Goal: Check status: Check status

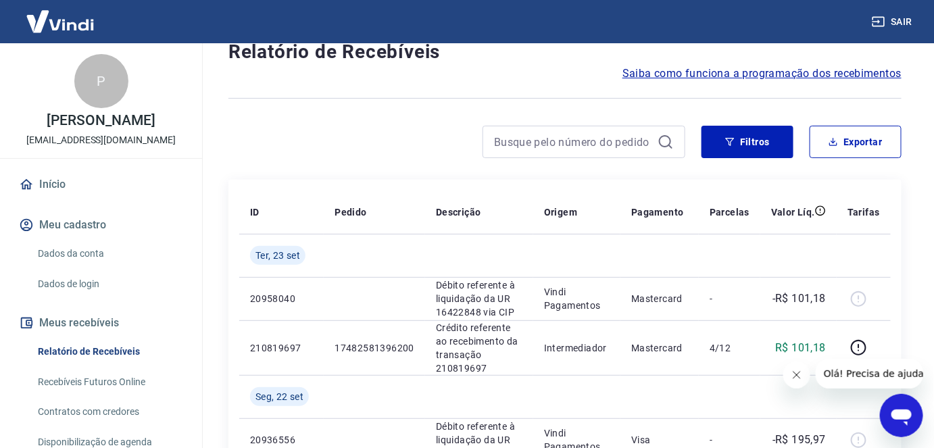
scroll to position [61, 0]
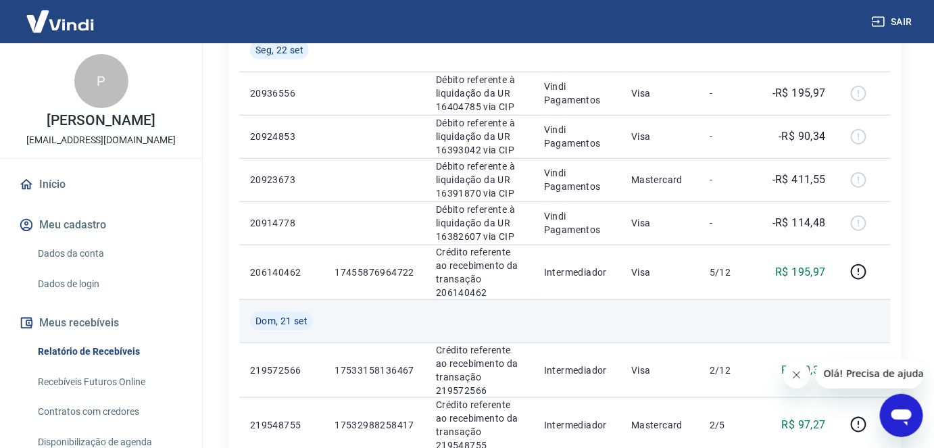
scroll to position [368, 0]
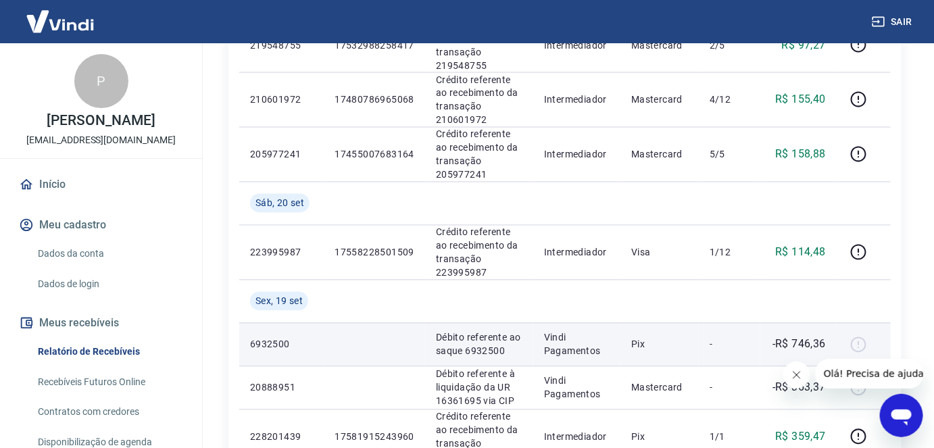
scroll to position [798, 0]
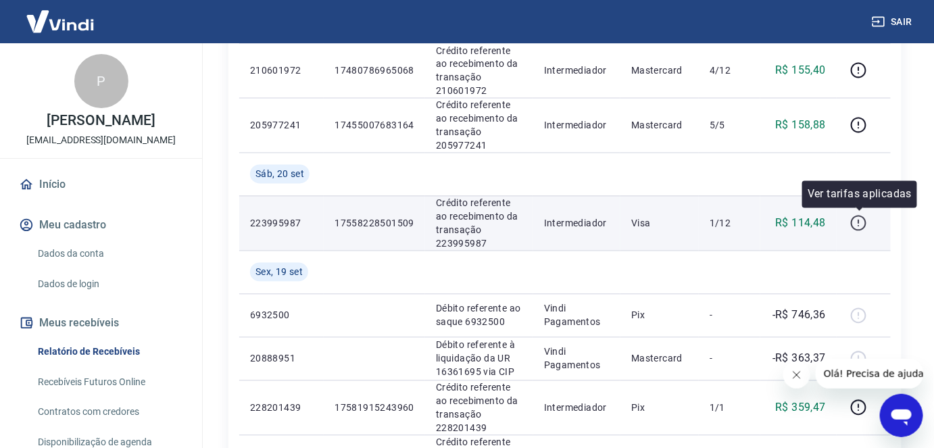
click at [862, 223] on icon "button" at bounding box center [858, 223] width 17 height 17
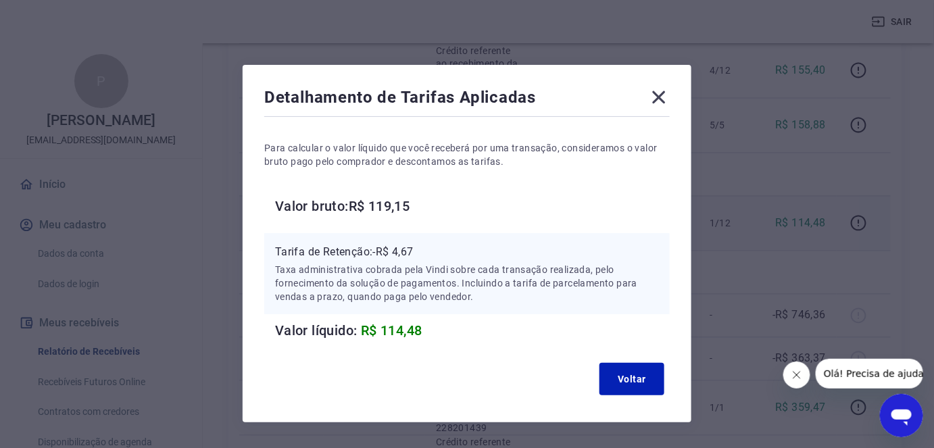
scroll to position [39, 0]
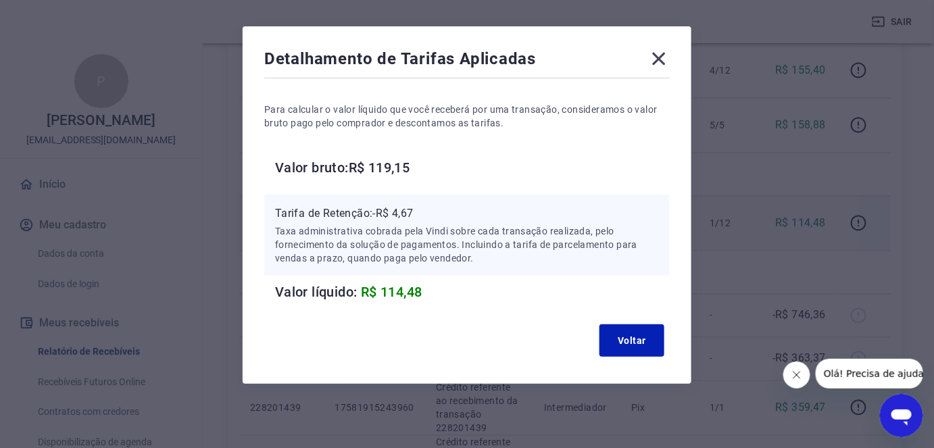
click at [659, 57] on icon at bounding box center [659, 59] width 13 height 13
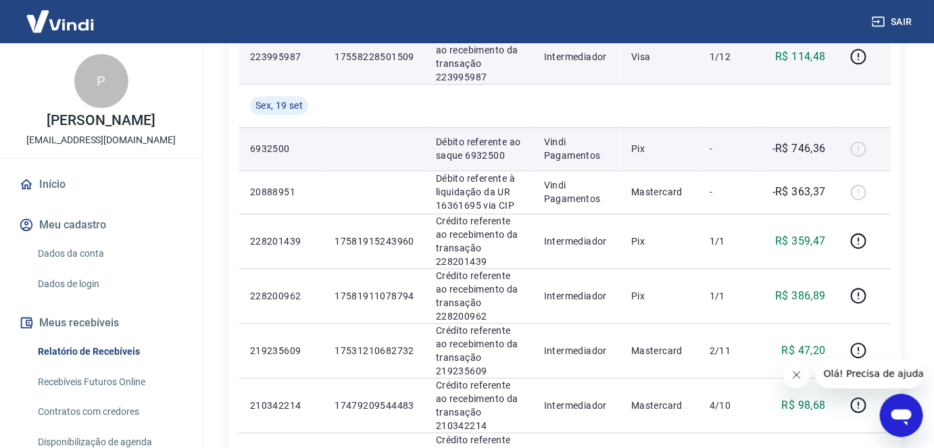
scroll to position [1044, 0]
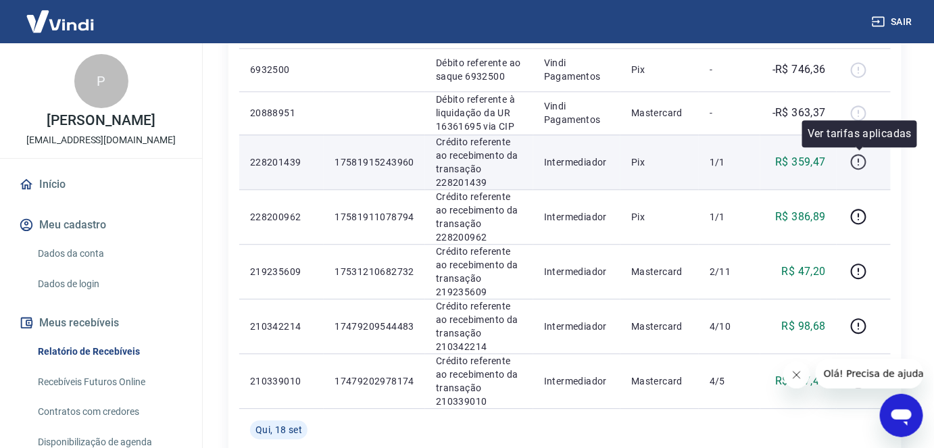
click at [854, 161] on icon "button" at bounding box center [858, 161] width 17 height 17
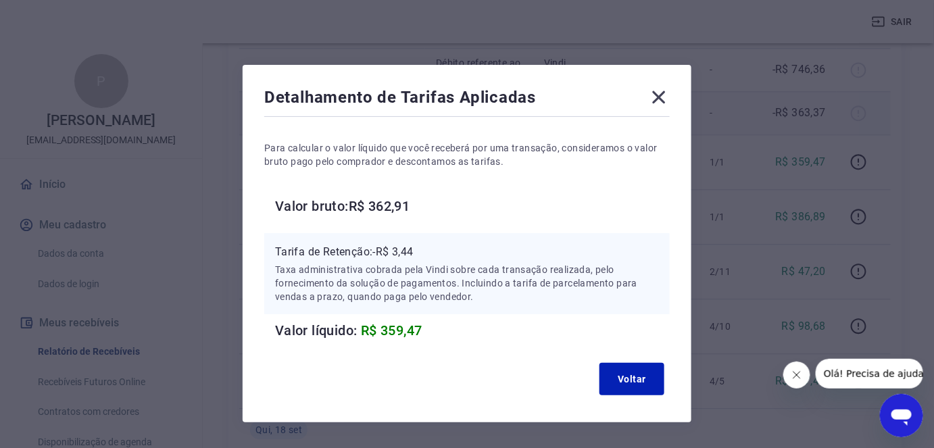
drag, startPoint x: 665, startPoint y: 97, endPoint x: 657, endPoint y: 97, distance: 8.1
click at [665, 97] on icon at bounding box center [659, 97] width 22 height 22
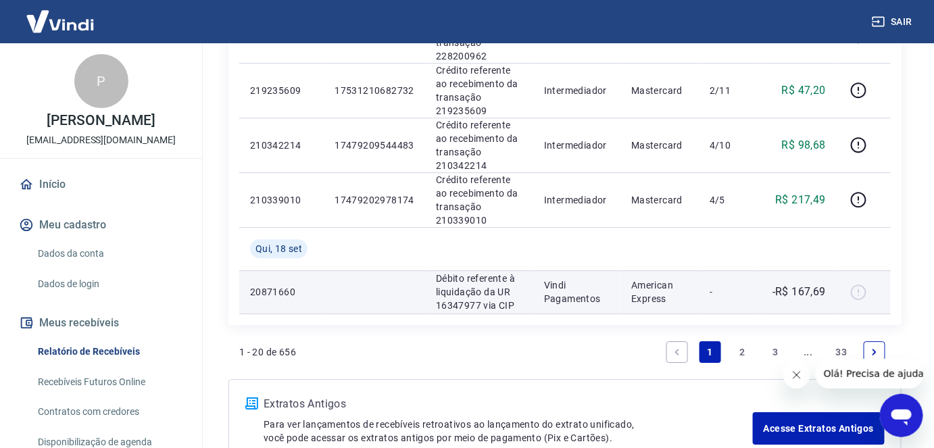
scroll to position [1228, 0]
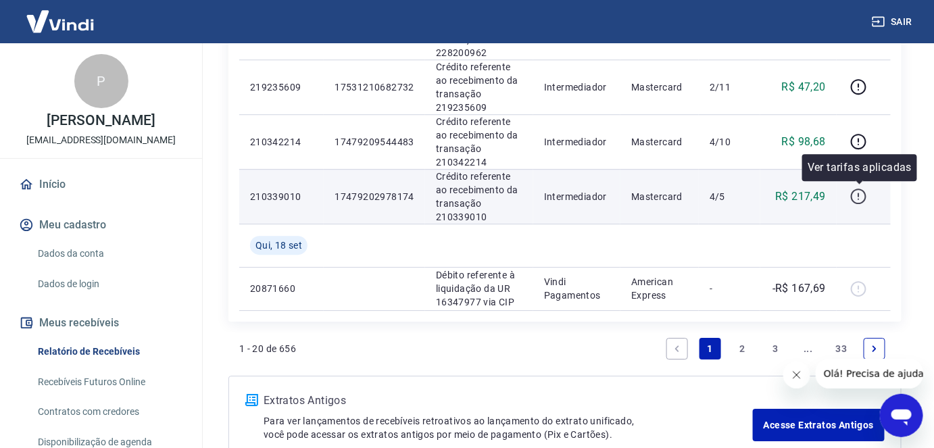
click at [865, 195] on icon "button" at bounding box center [858, 196] width 17 height 17
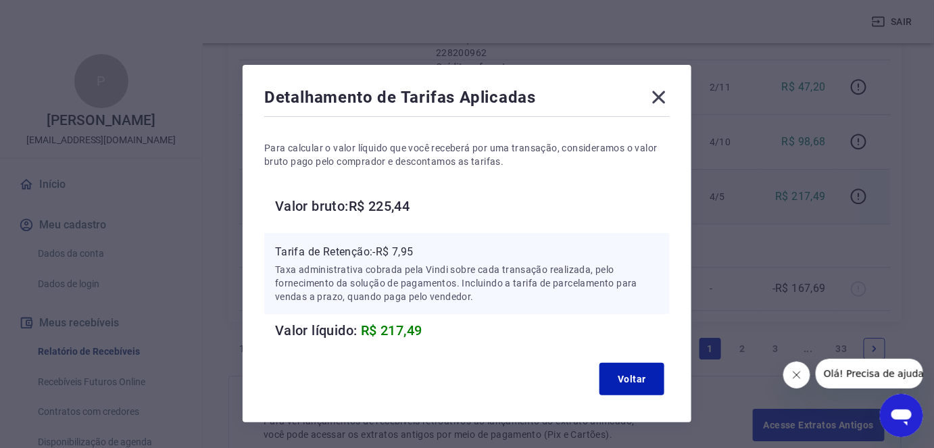
click at [661, 98] on icon at bounding box center [659, 97] width 13 height 13
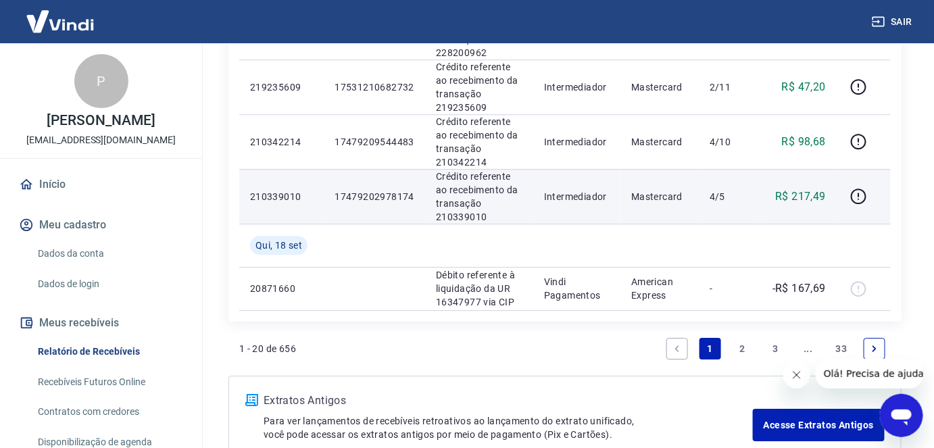
click at [741, 346] on link "2" at bounding box center [743, 349] width 22 height 22
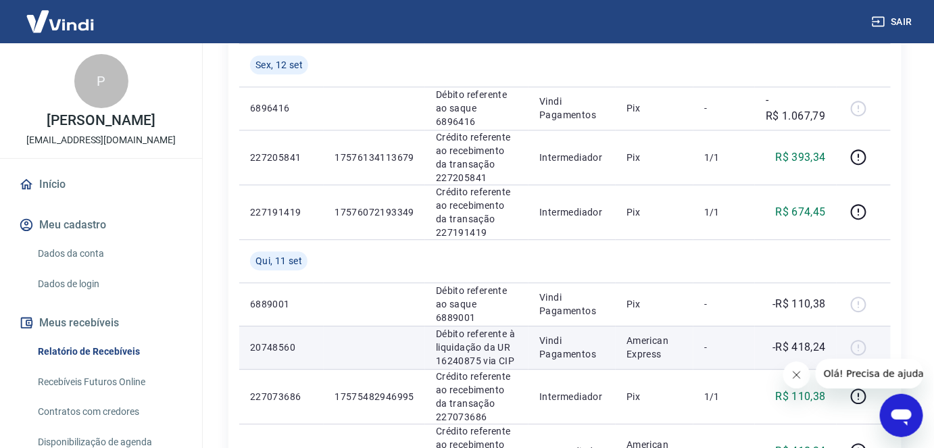
scroll to position [1167, 0]
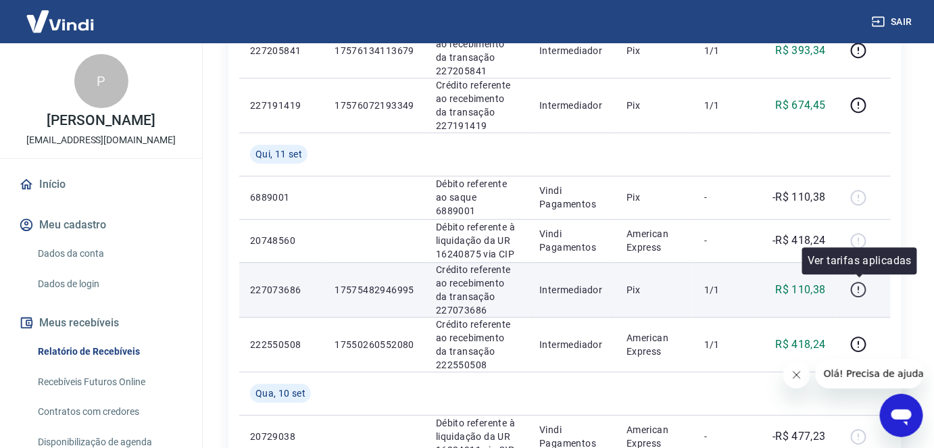
click at [860, 288] on icon "button" at bounding box center [858, 289] width 17 height 17
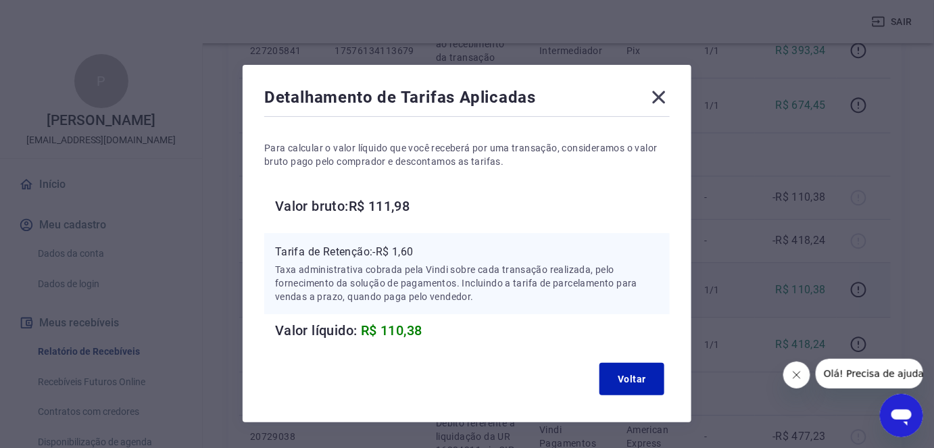
click at [658, 98] on icon at bounding box center [659, 97] width 13 height 13
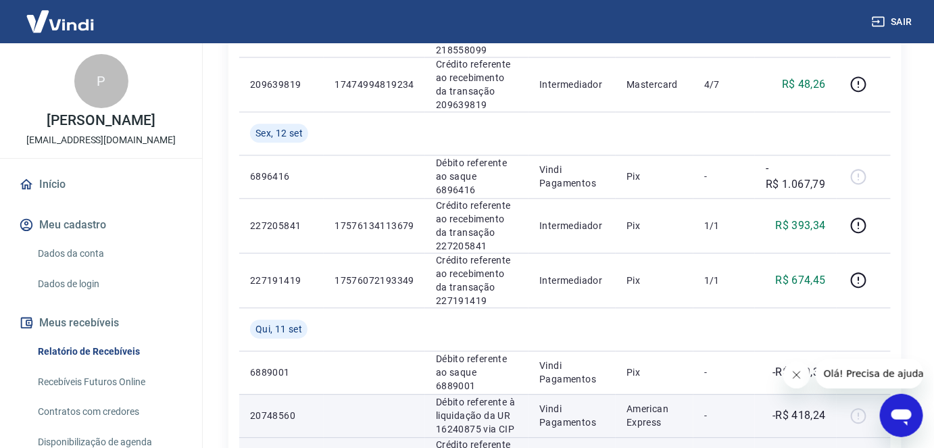
scroll to position [982, 0]
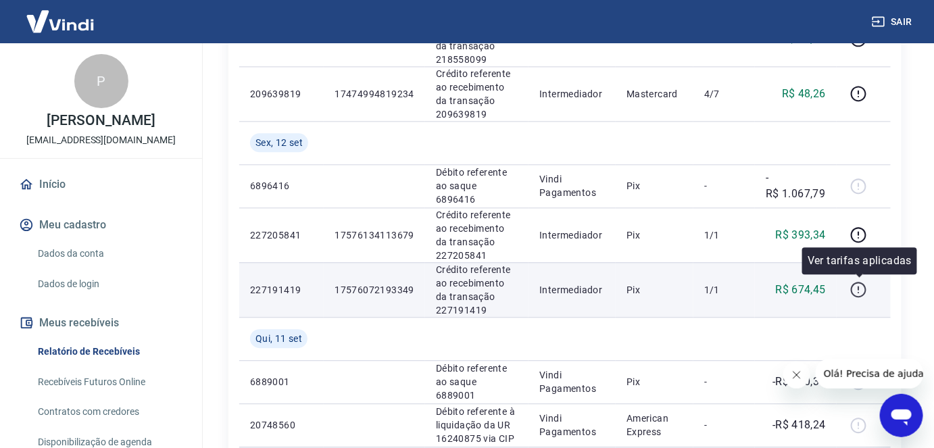
click at [859, 286] on icon "button" at bounding box center [857, 288] width 1 height 4
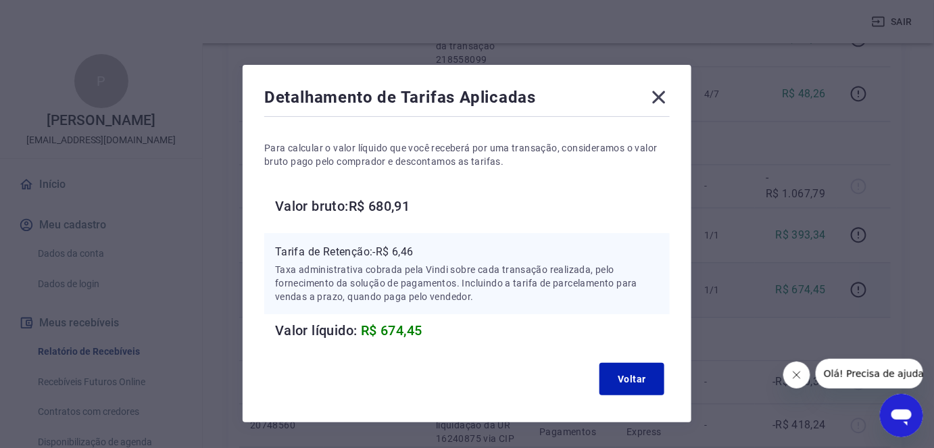
click at [660, 95] on icon at bounding box center [659, 97] width 13 height 13
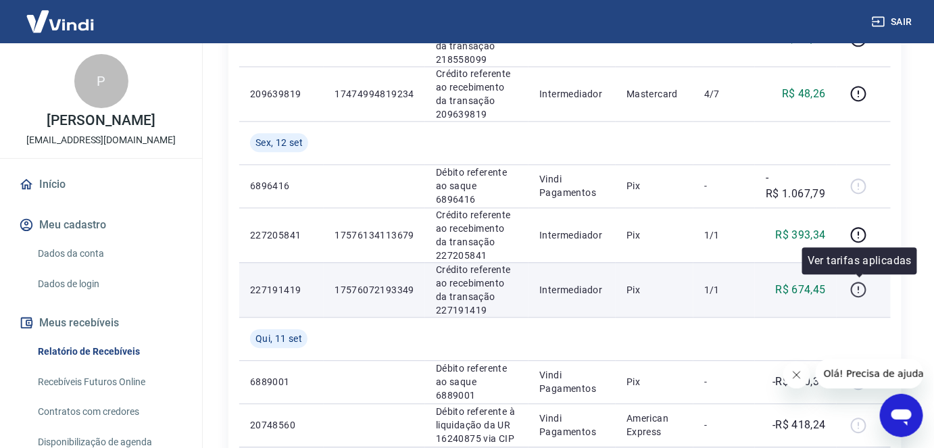
click at [863, 291] on icon "button" at bounding box center [858, 289] width 17 height 17
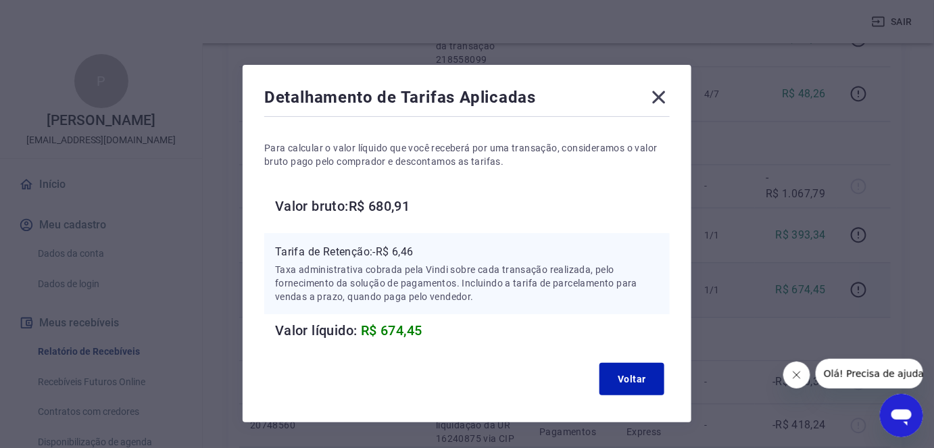
click at [663, 95] on icon at bounding box center [659, 97] width 22 height 22
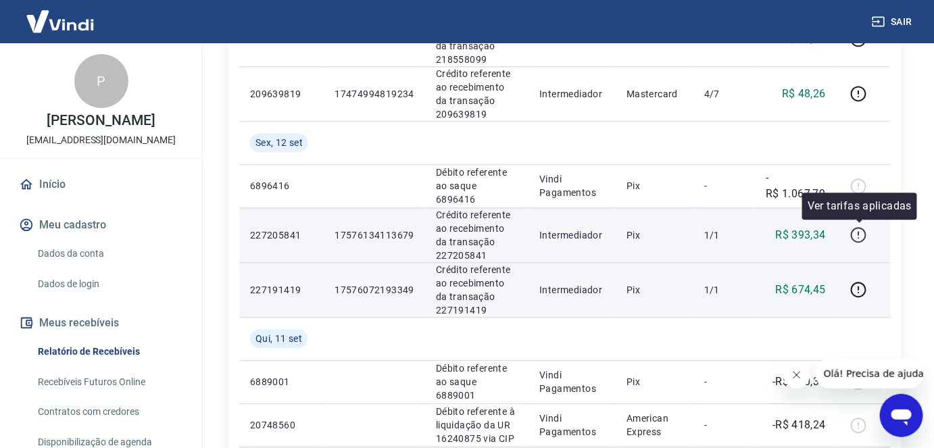
click at [858, 233] on icon "button" at bounding box center [858, 234] width 17 height 17
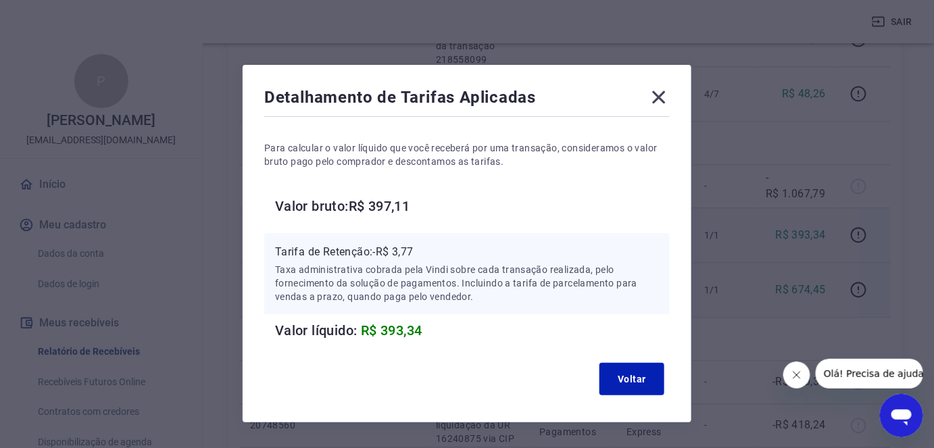
click at [663, 92] on icon at bounding box center [659, 97] width 13 height 13
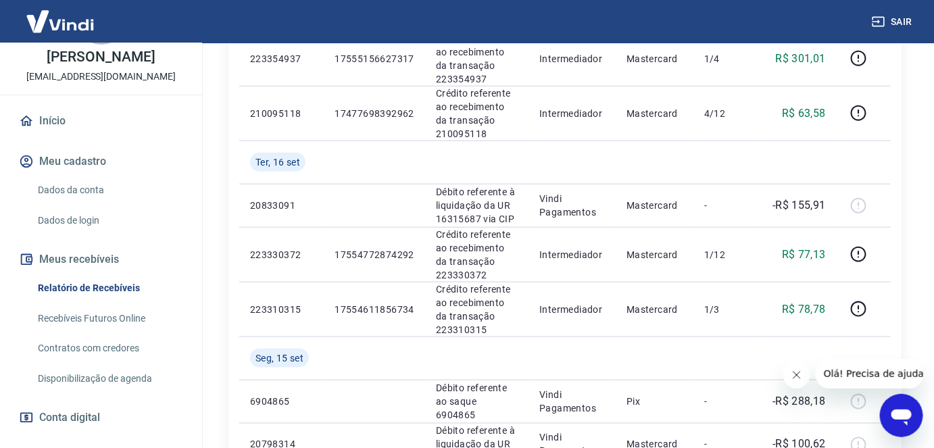
scroll to position [128, 0]
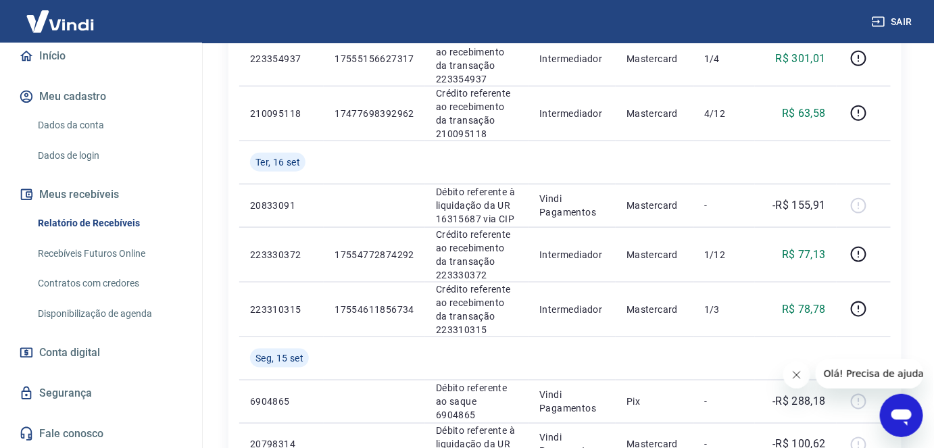
click at [74, 116] on link "Dados da conta" at bounding box center [108, 125] width 153 height 28
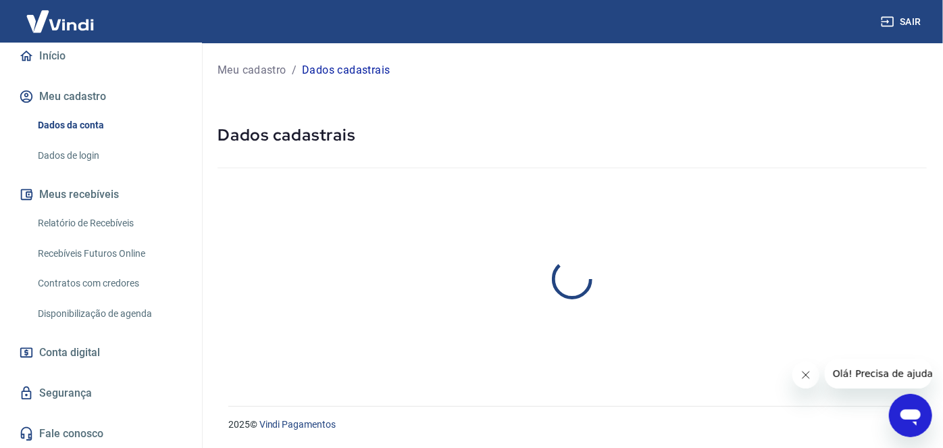
select select "MG"
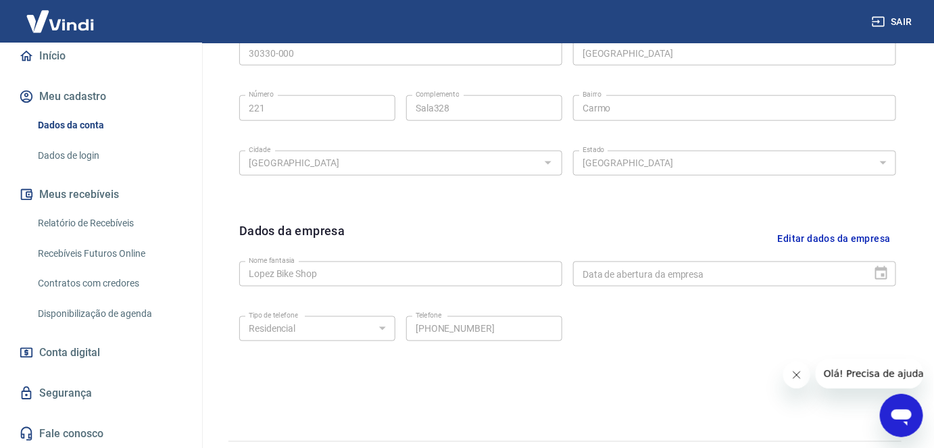
scroll to position [526, 0]
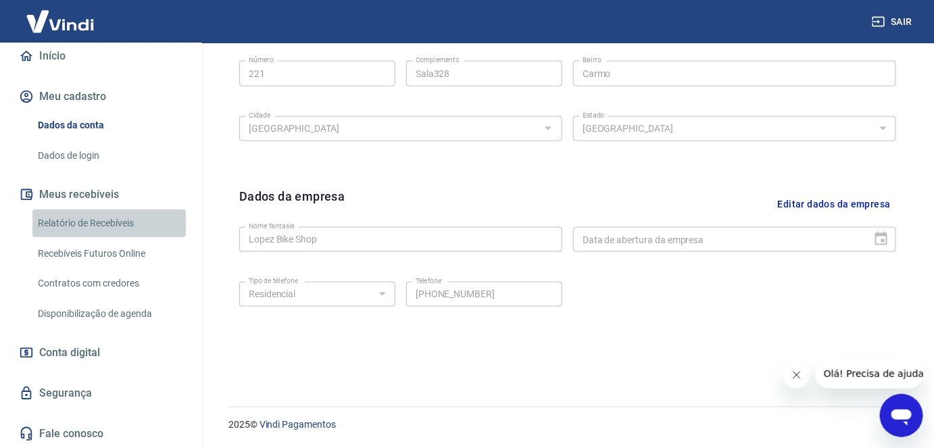
click at [117, 226] on link "Relatório de Recebíveis" at bounding box center [108, 223] width 153 height 28
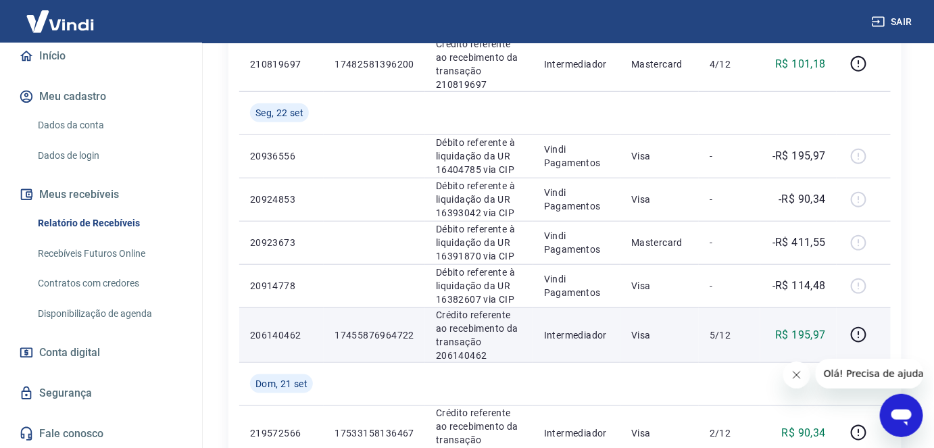
scroll to position [388, 0]
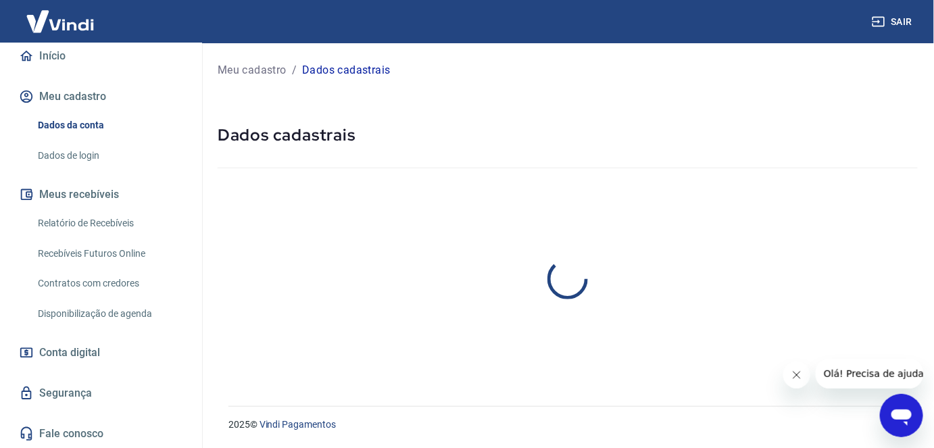
select select "MG"
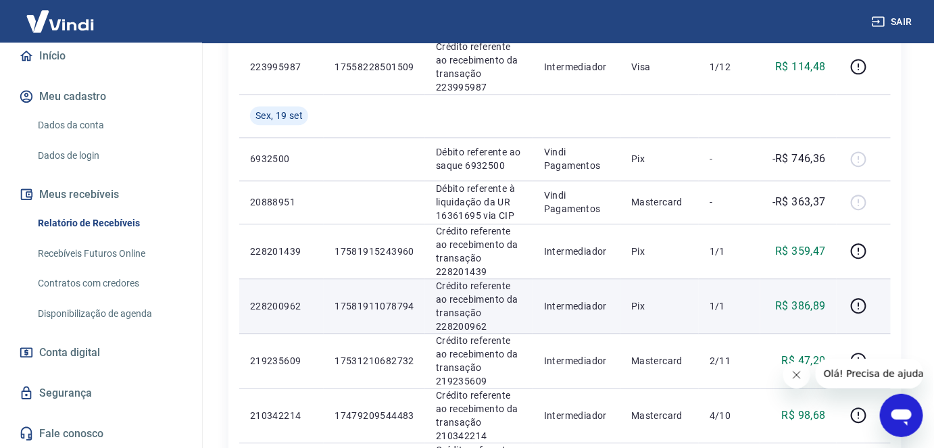
scroll to position [982, 0]
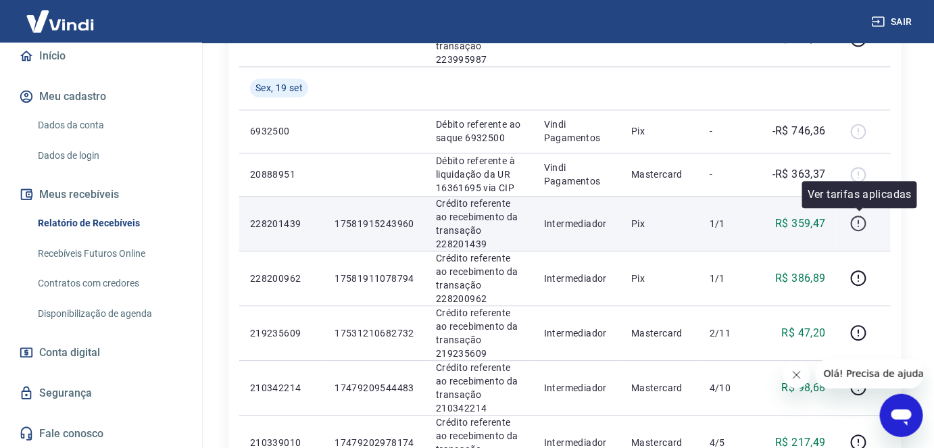
click at [863, 222] on icon "button" at bounding box center [858, 223] width 17 height 17
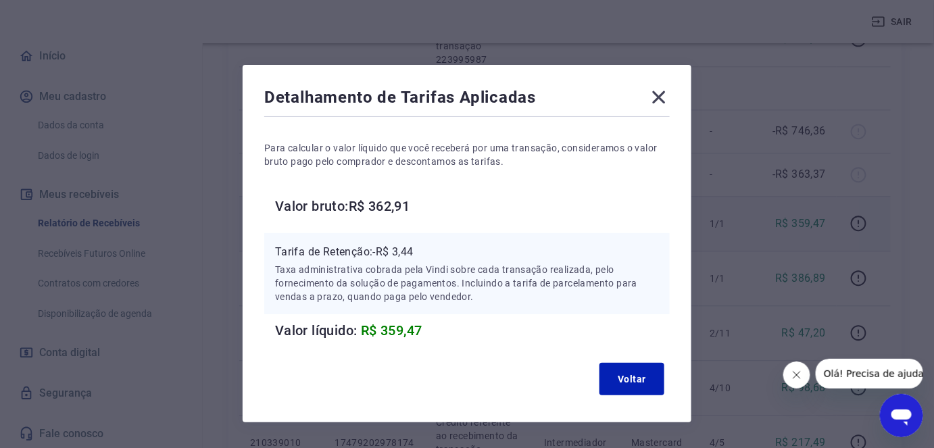
scroll to position [39, 0]
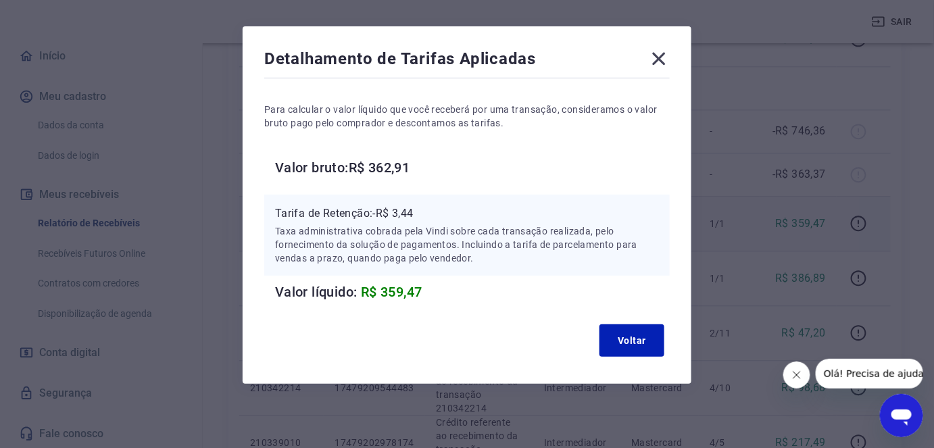
click at [665, 59] on icon at bounding box center [659, 59] width 22 height 22
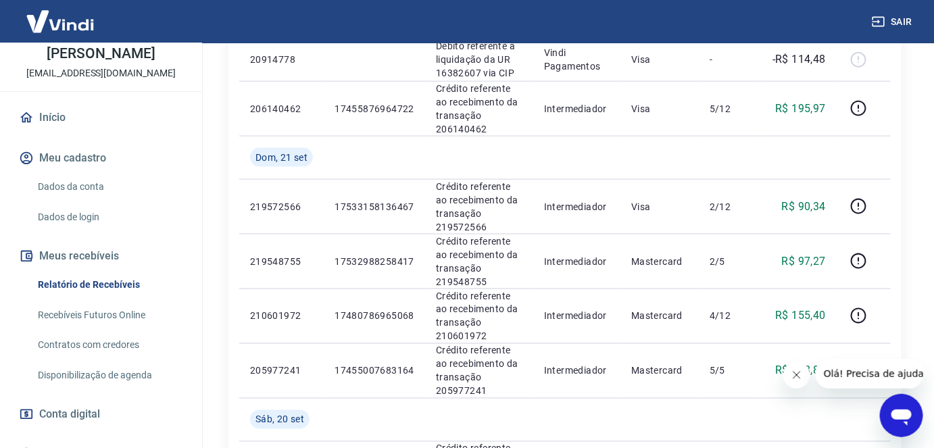
scroll to position [5, 0]
